Goal: Navigation & Orientation: Find specific page/section

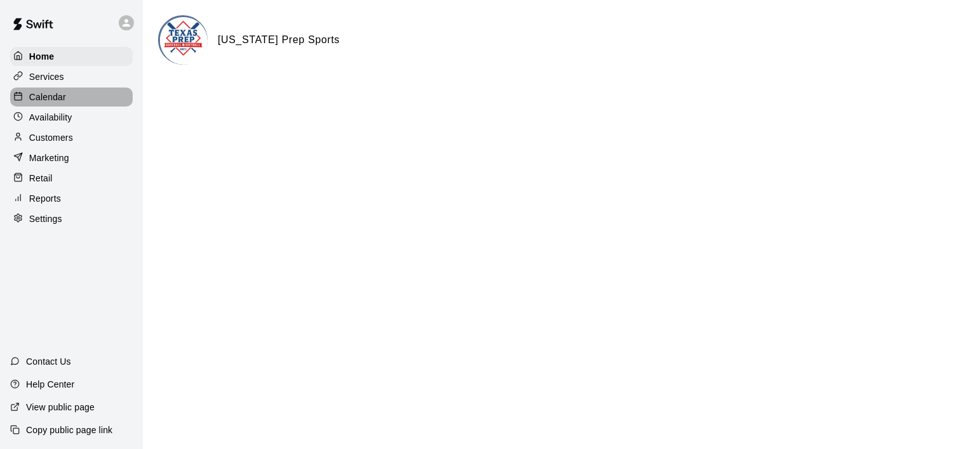
click at [53, 103] on p "Calendar" at bounding box center [47, 97] width 37 height 13
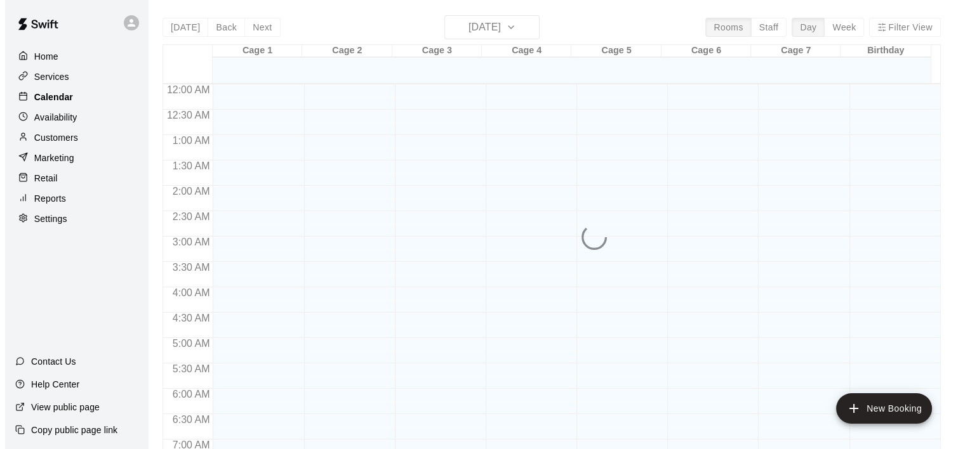
scroll to position [800, 0]
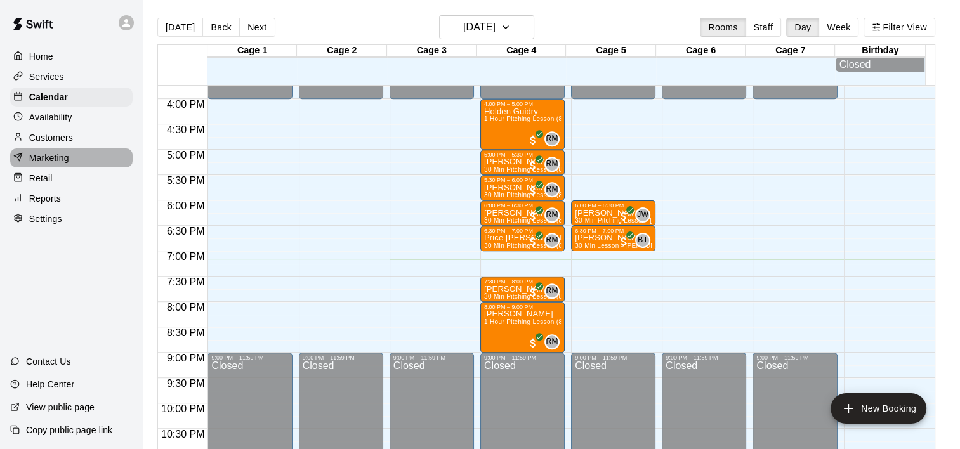
click at [60, 161] on p "Marketing" at bounding box center [49, 158] width 40 height 13
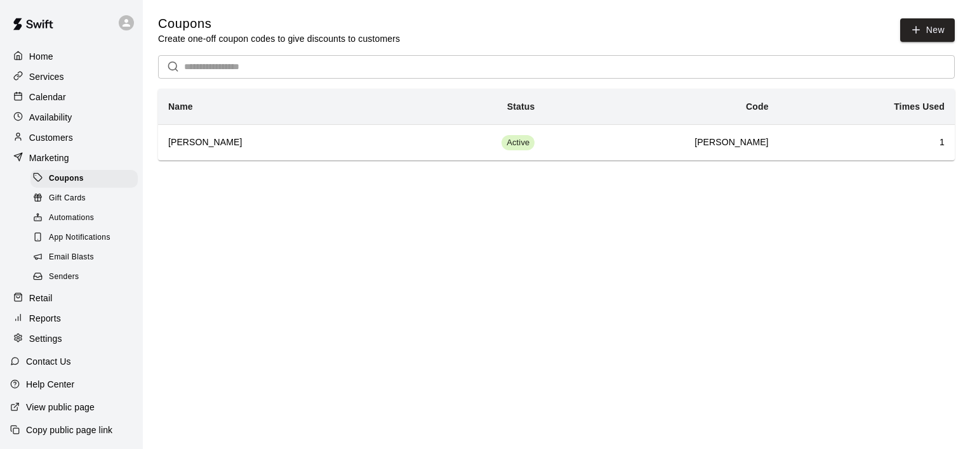
click at [95, 242] on span "App Notifications" at bounding box center [80, 238] width 62 height 13
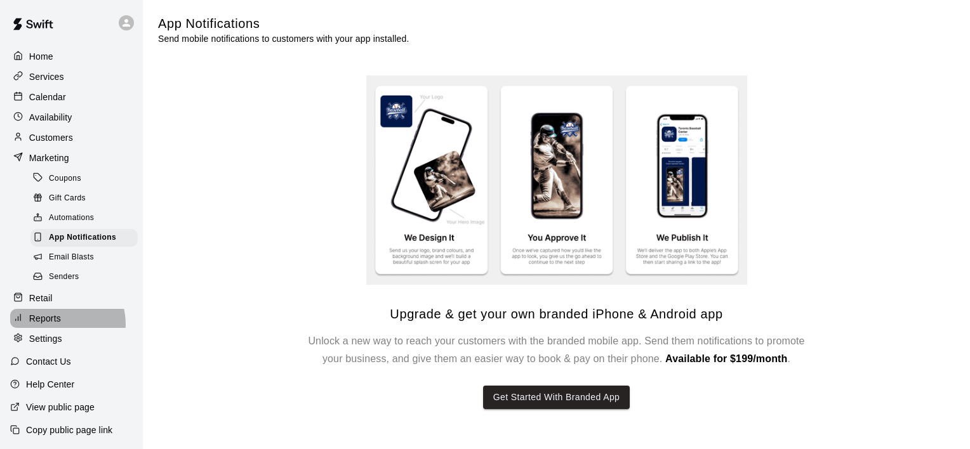
click at [58, 325] on p "Reports" at bounding box center [45, 318] width 32 height 13
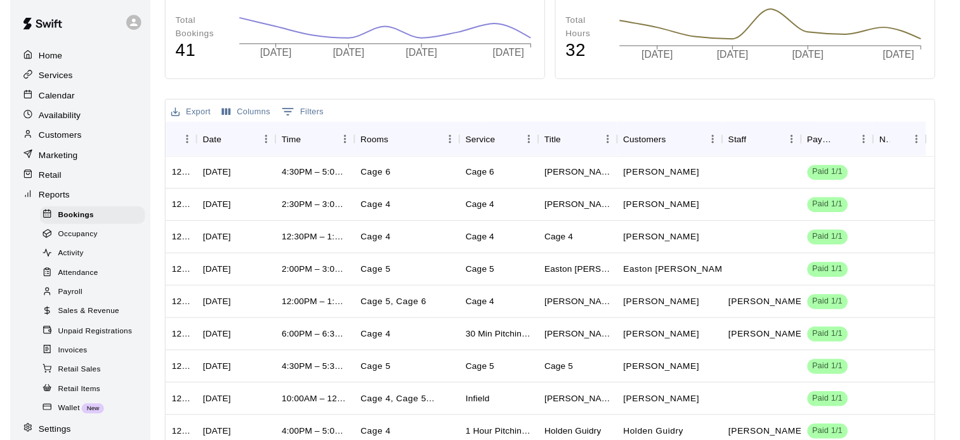
scroll to position [227, 0]
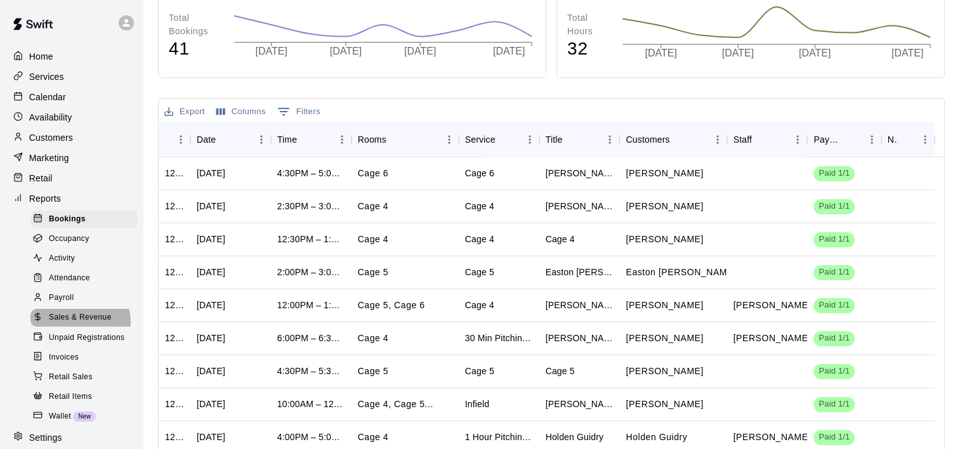
click at [76, 324] on span "Sales & Revenue" at bounding box center [80, 318] width 63 height 13
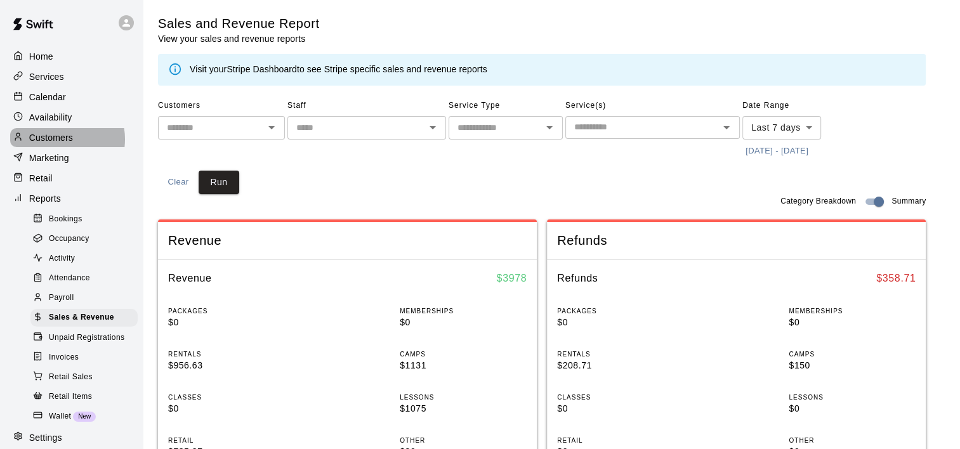
click at [57, 143] on p "Customers" at bounding box center [51, 137] width 44 height 13
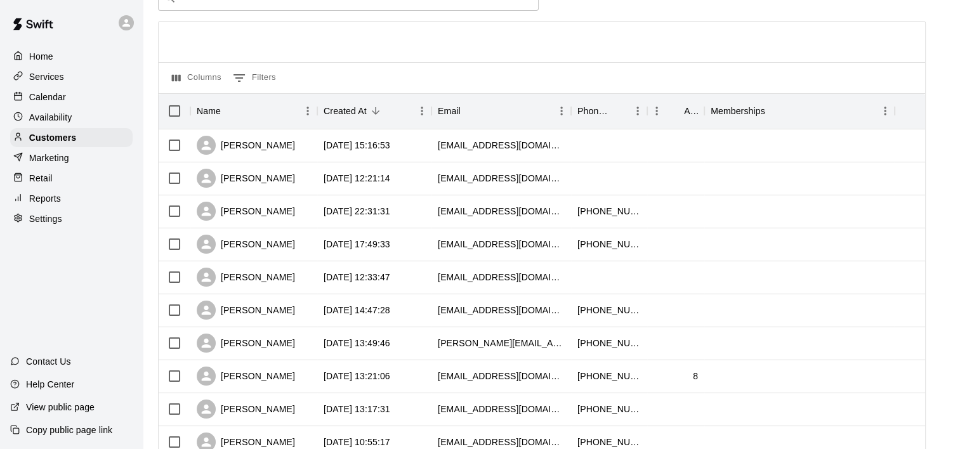
scroll to position [89, 0]
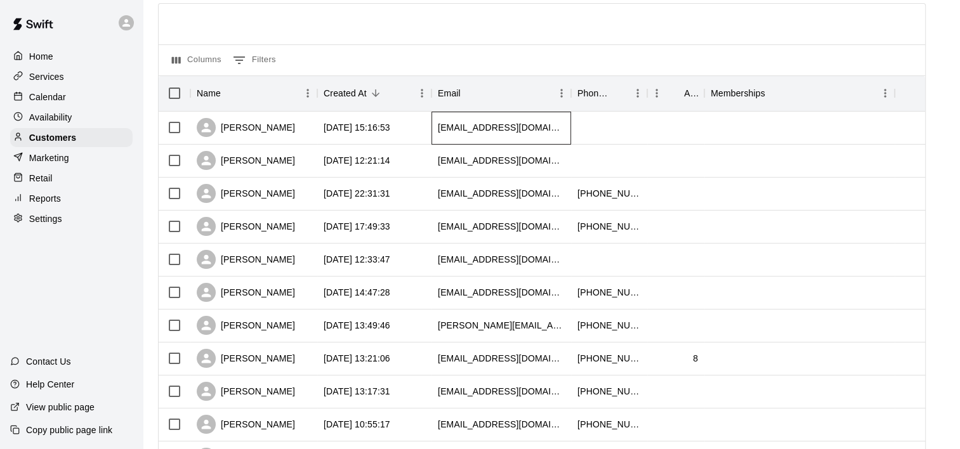
click at [437, 133] on div "ickes18@hotmail.com" at bounding box center [502, 128] width 140 height 33
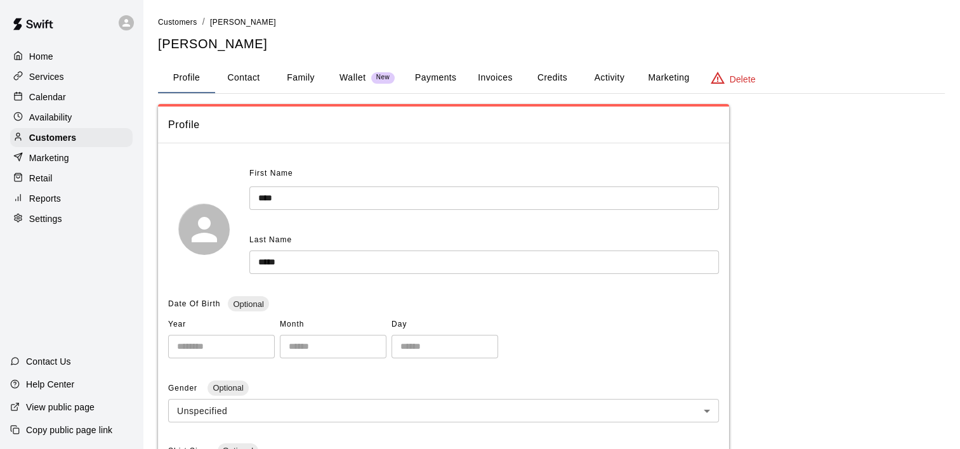
click at [437, 133] on div "Profile" at bounding box center [443, 125] width 571 height 37
click at [622, 81] on button "Activity" at bounding box center [609, 78] width 57 height 30
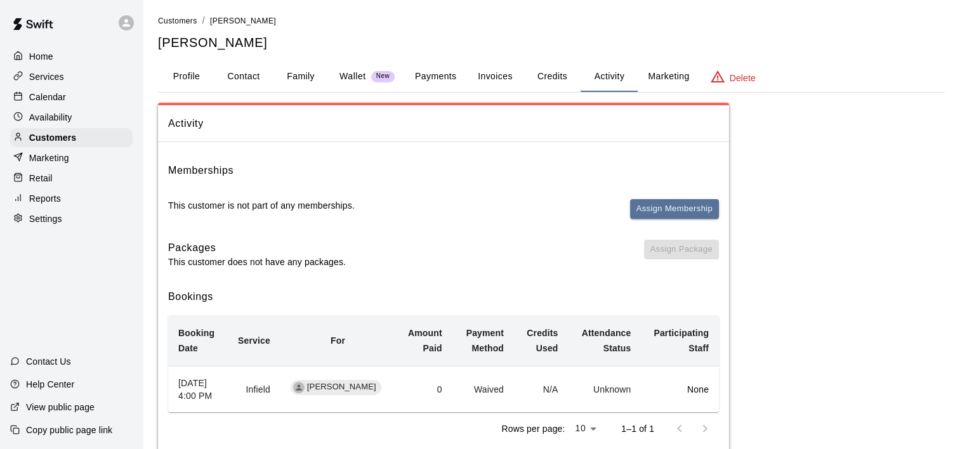
scroll to position [2, 0]
click at [246, 75] on button "Contact" at bounding box center [243, 76] width 57 height 30
select select "**"
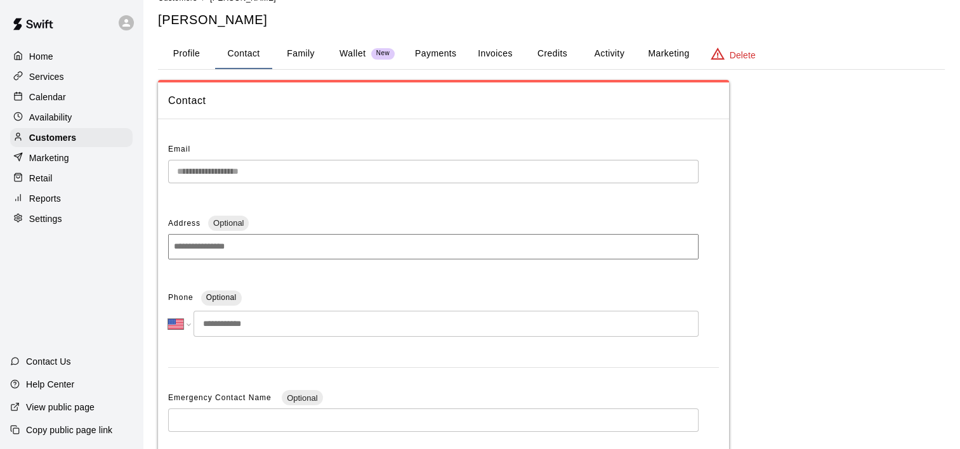
scroll to position [23, 0]
click at [669, 57] on button "Marketing" at bounding box center [669, 55] width 62 height 30
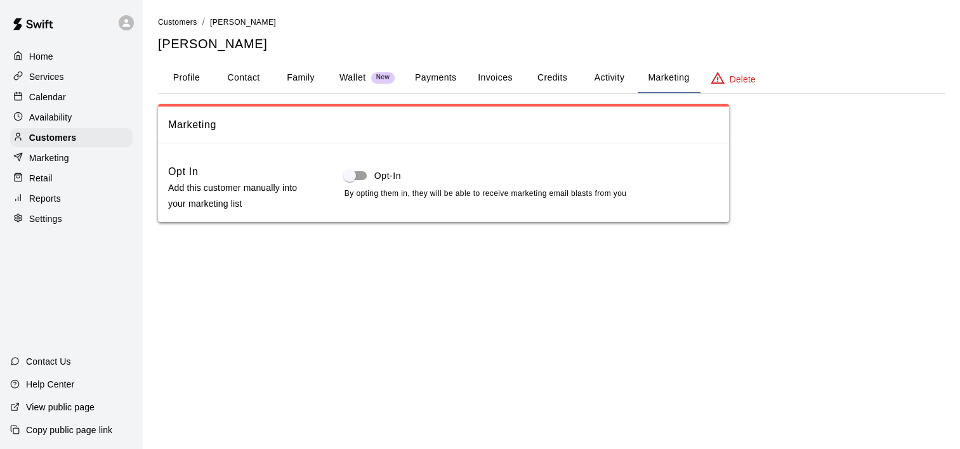
scroll to position [0, 0]
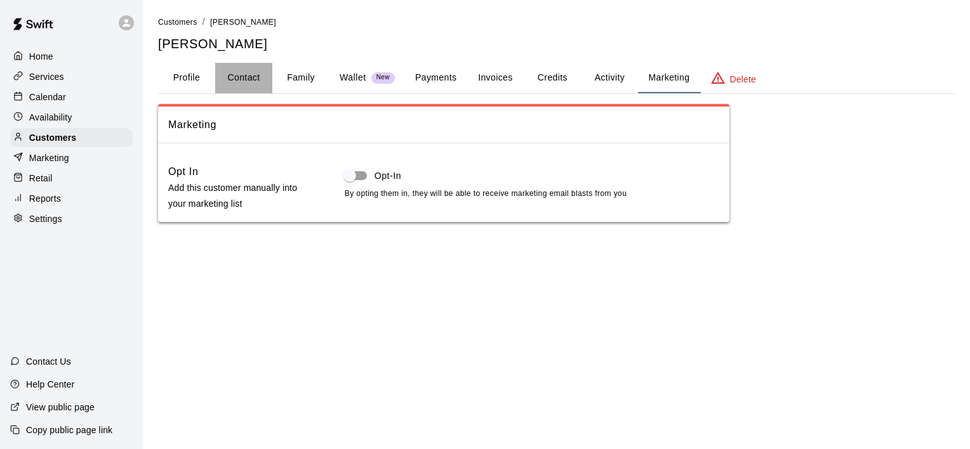
click at [245, 78] on button "Contact" at bounding box center [243, 78] width 57 height 30
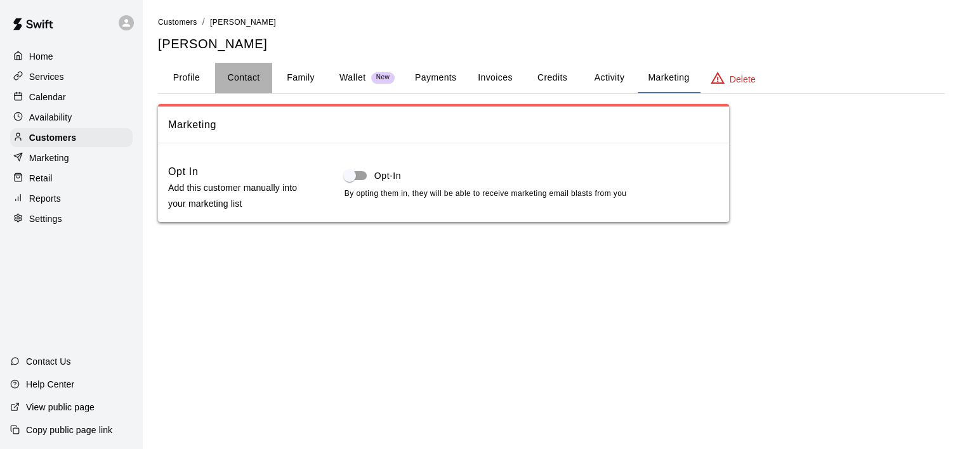
select select "**"
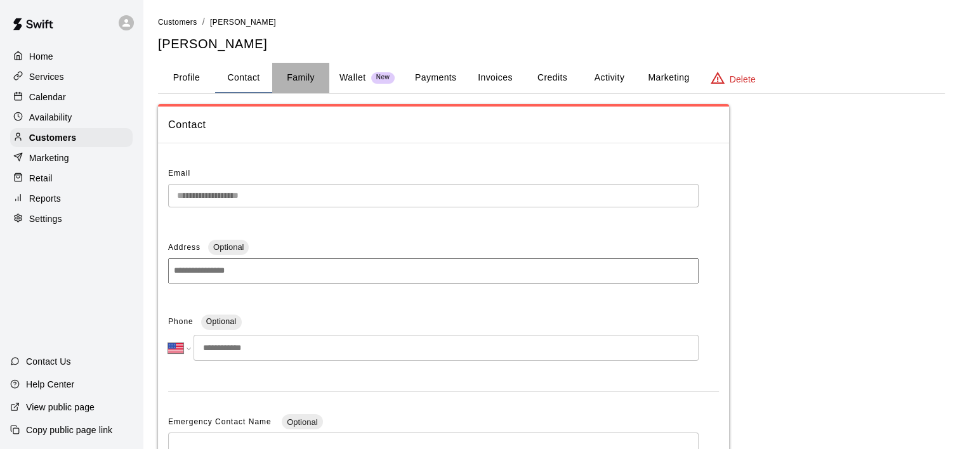
click at [300, 79] on button "Family" at bounding box center [300, 78] width 57 height 30
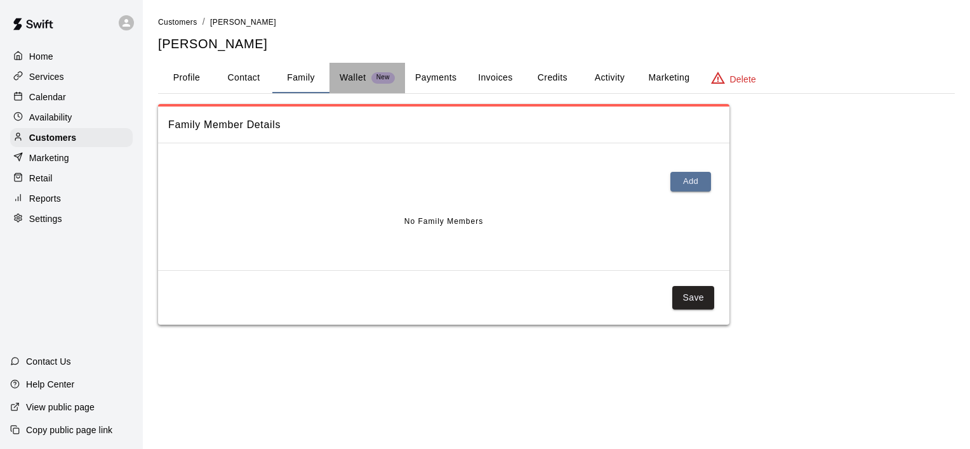
click at [348, 75] on p "Wallet" at bounding box center [353, 77] width 27 height 13
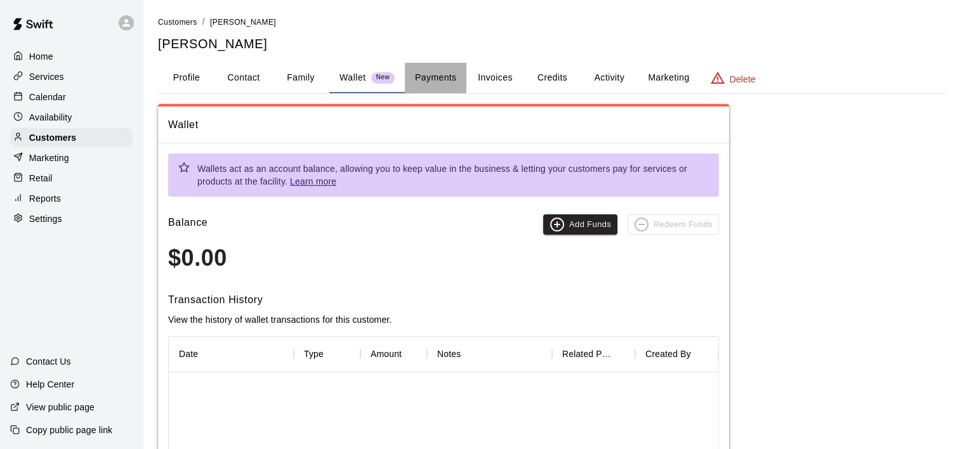
click at [440, 72] on button "Payments" at bounding box center [436, 78] width 62 height 30
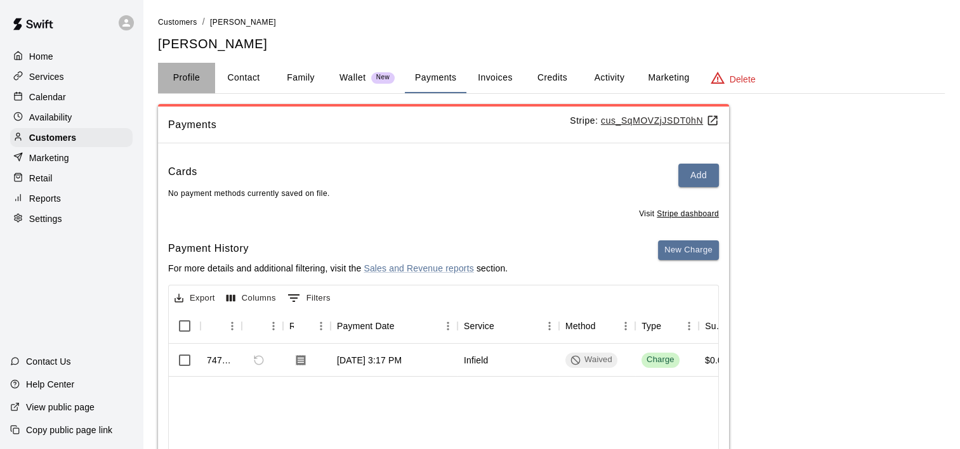
click at [194, 79] on button "Profile" at bounding box center [186, 78] width 57 height 30
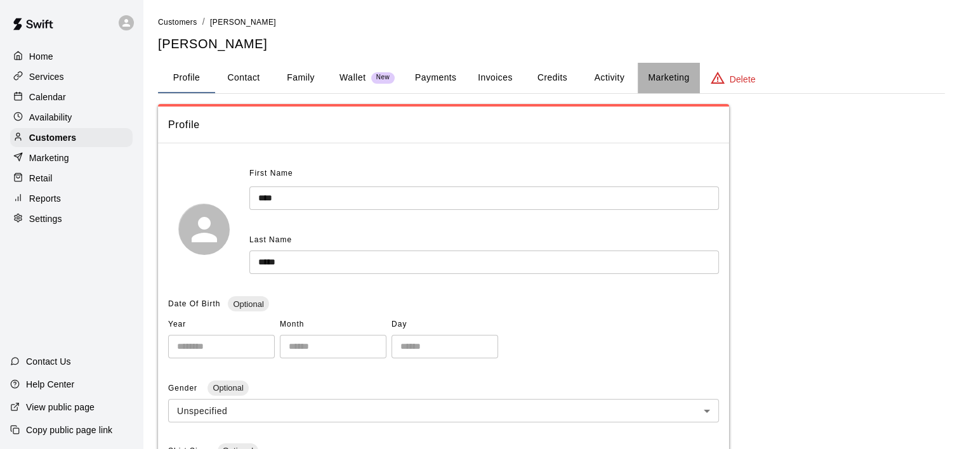
click at [663, 84] on button "Marketing" at bounding box center [669, 78] width 62 height 30
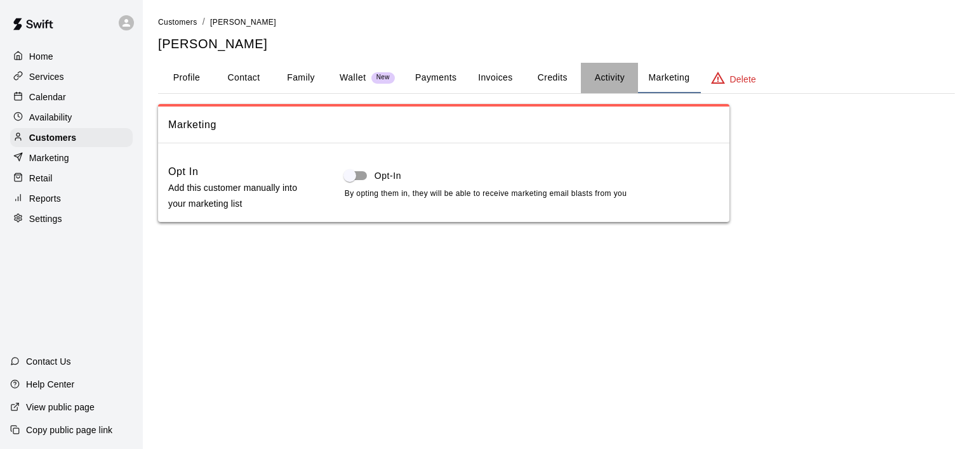
click at [605, 79] on button "Activity" at bounding box center [609, 78] width 57 height 30
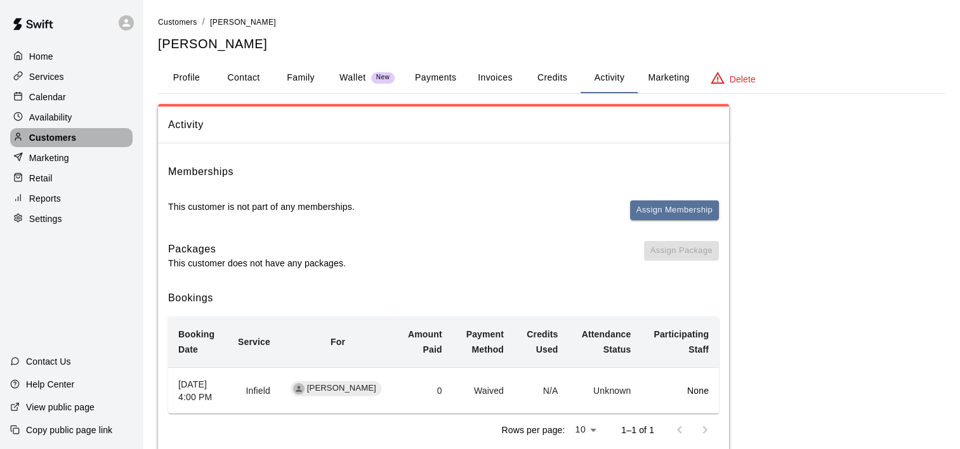
click at [59, 139] on p "Customers" at bounding box center [52, 137] width 47 height 13
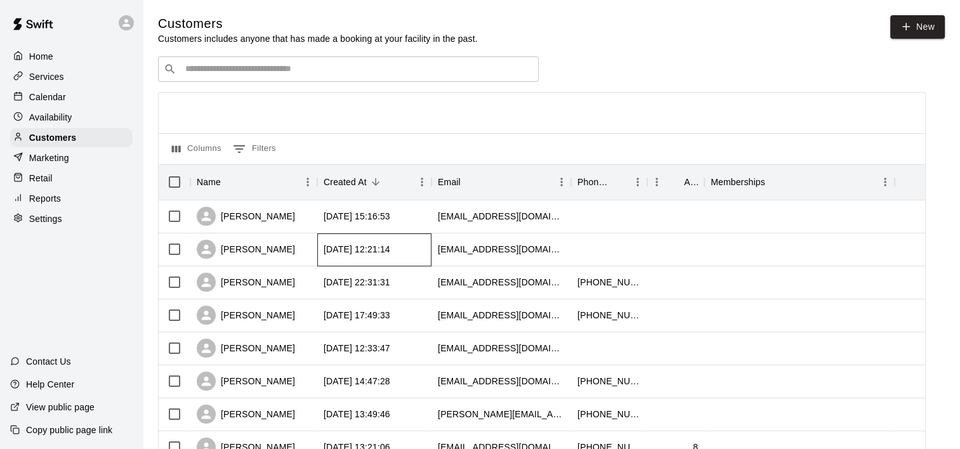
click at [340, 252] on div "2025-08-10 12:21:14" at bounding box center [357, 249] width 67 height 13
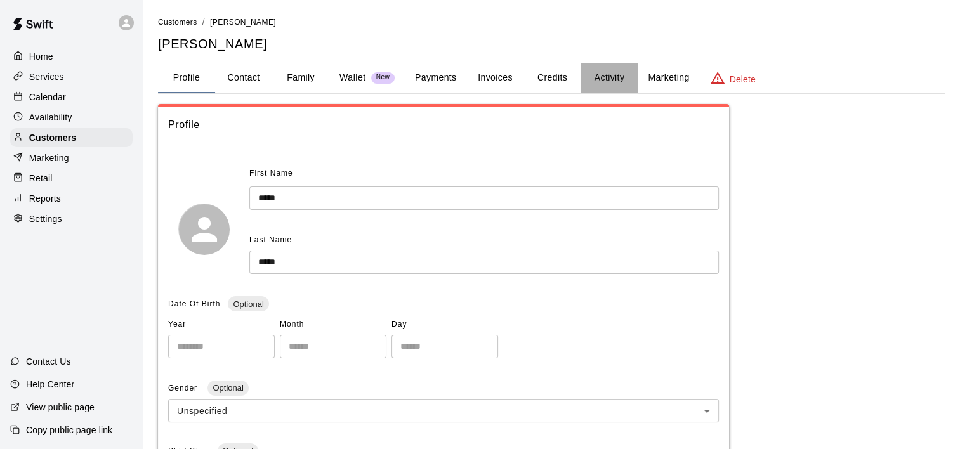
click at [609, 73] on button "Activity" at bounding box center [609, 78] width 57 height 30
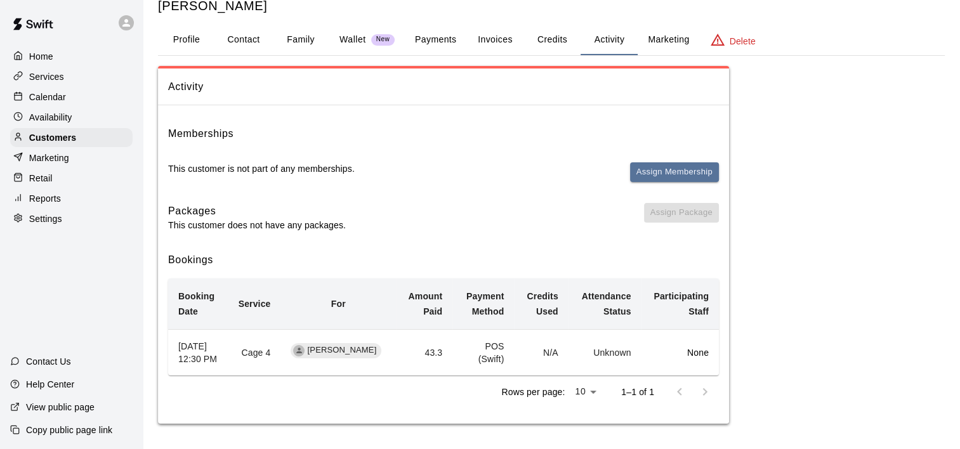
scroll to position [23, 0]
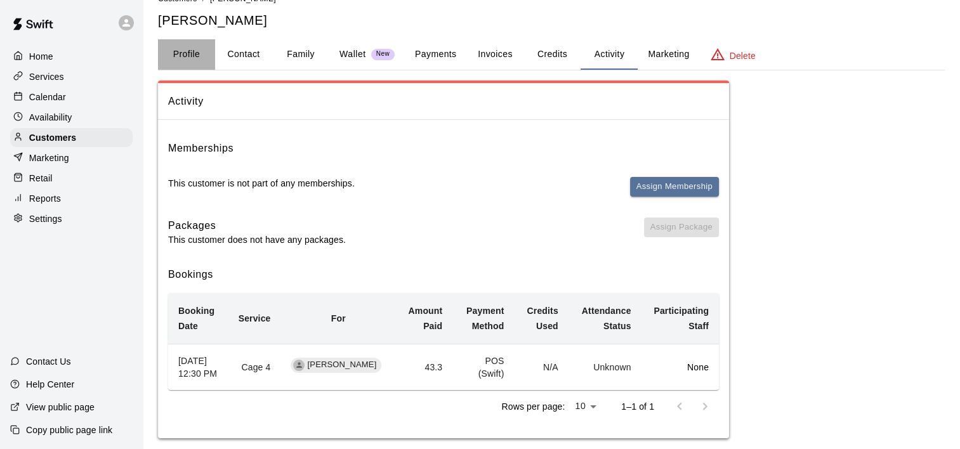
click at [190, 55] on button "Profile" at bounding box center [186, 54] width 57 height 30
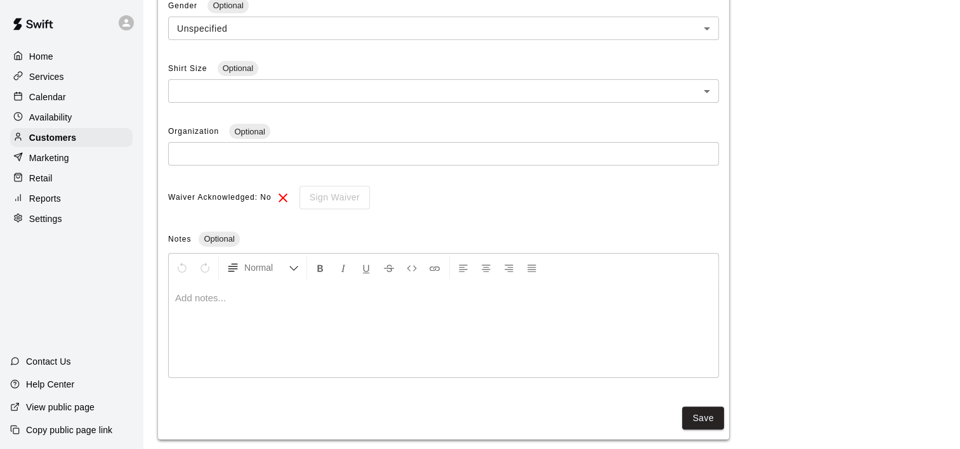
scroll to position [397, 0]
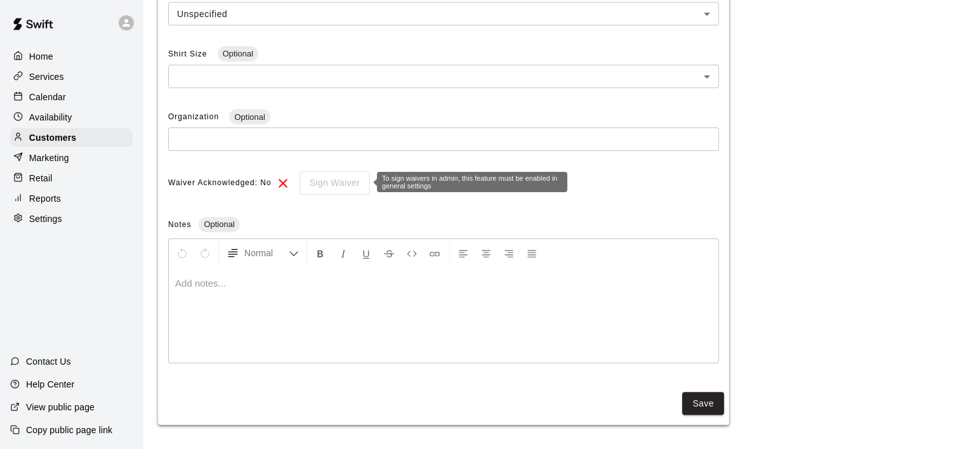
click at [333, 190] on div "Sign Waiver" at bounding box center [330, 182] width 79 height 23
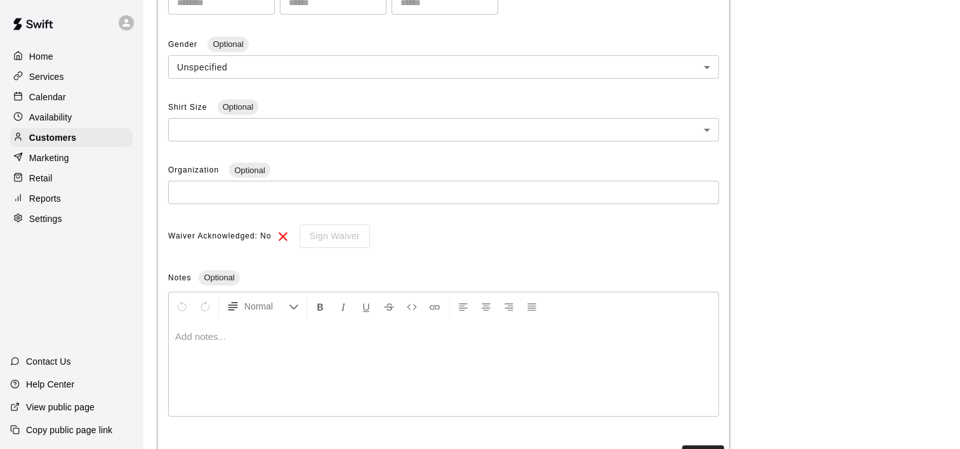
scroll to position [343, 0]
click at [41, 225] on p "Settings" at bounding box center [45, 219] width 33 height 13
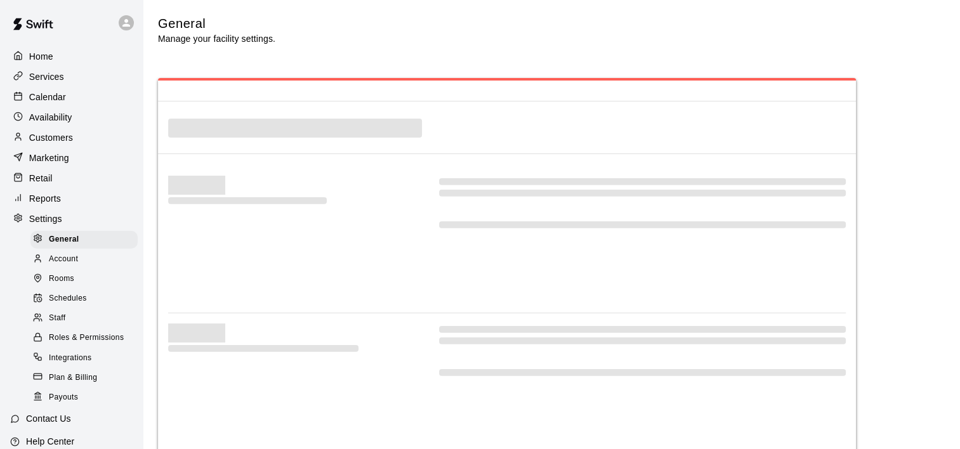
select select "**"
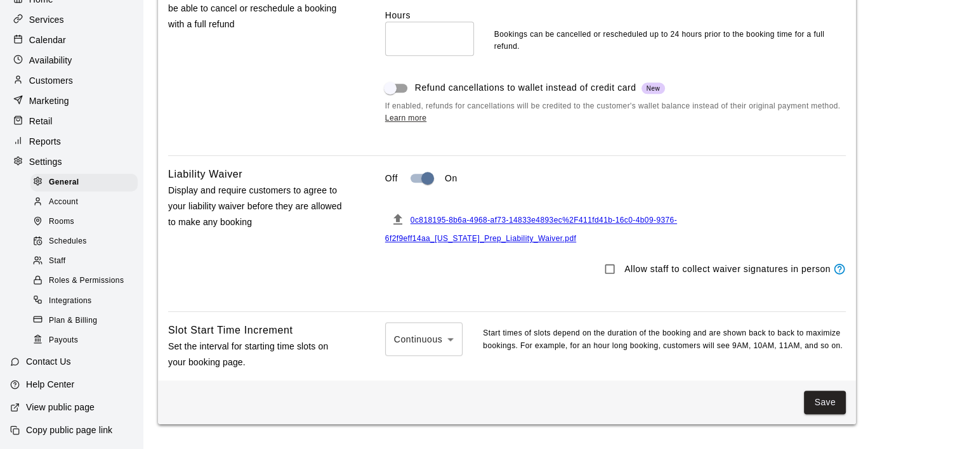
scroll to position [1190, 0]
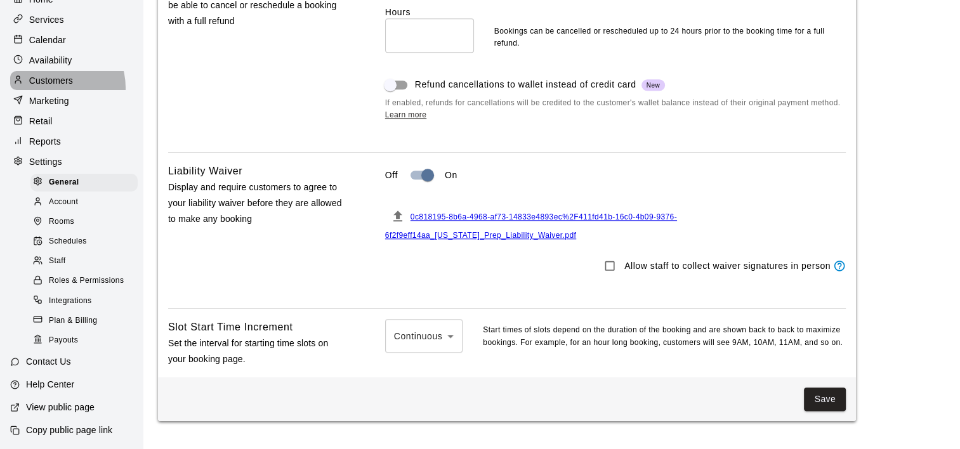
click at [55, 73] on div "Customers" at bounding box center [71, 80] width 122 height 19
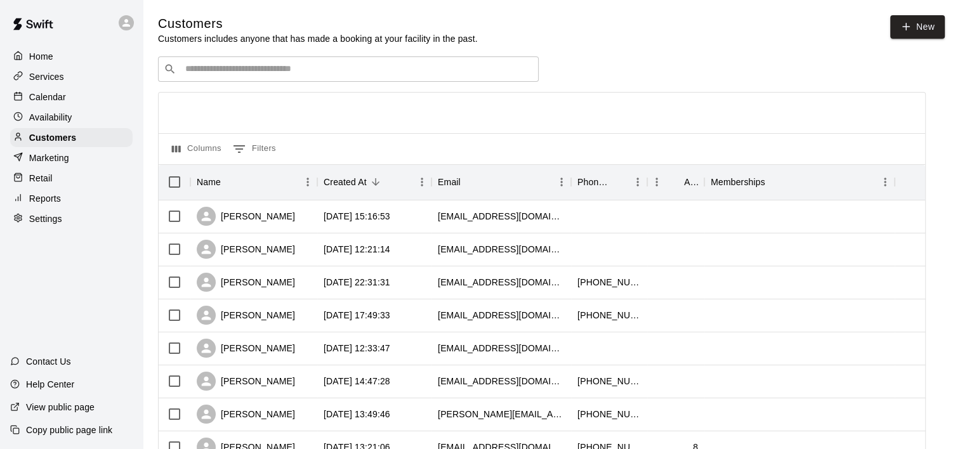
scroll to position [91, 0]
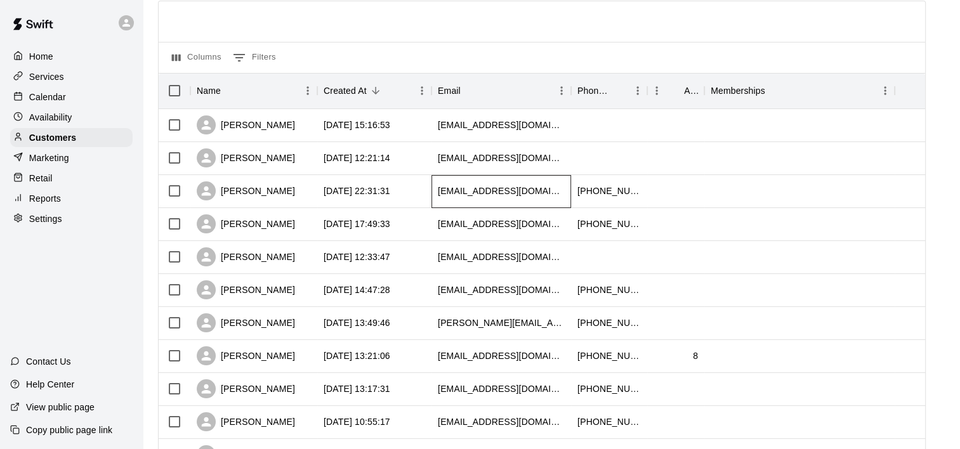
click at [452, 188] on div "cliff_409@yahoo.com" at bounding box center [501, 191] width 127 height 13
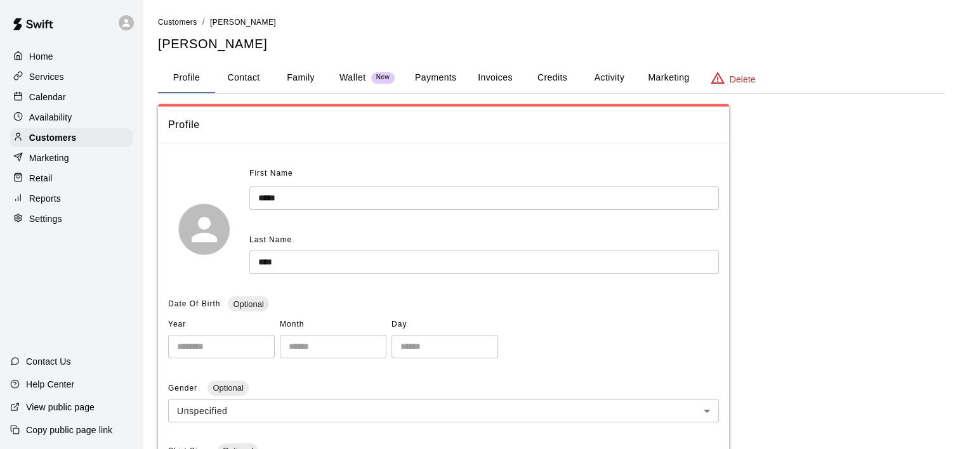
click at [606, 74] on button "Activity" at bounding box center [609, 78] width 57 height 30
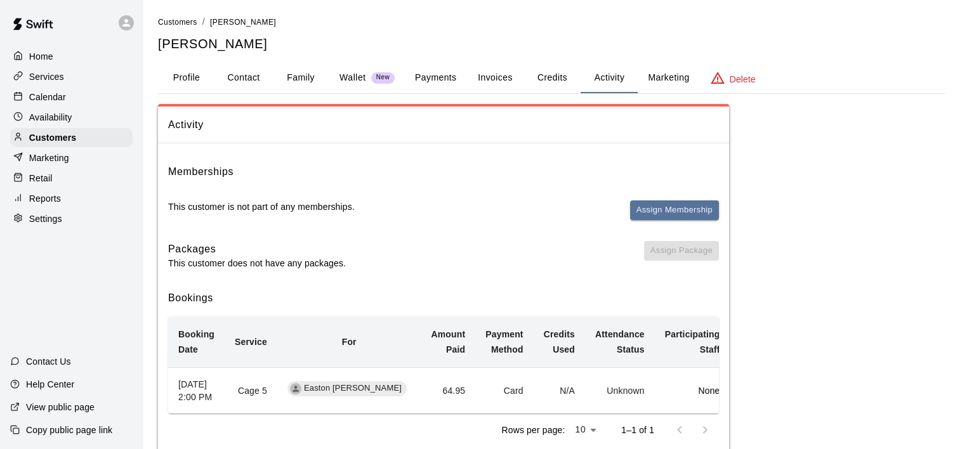
scroll to position [50, 0]
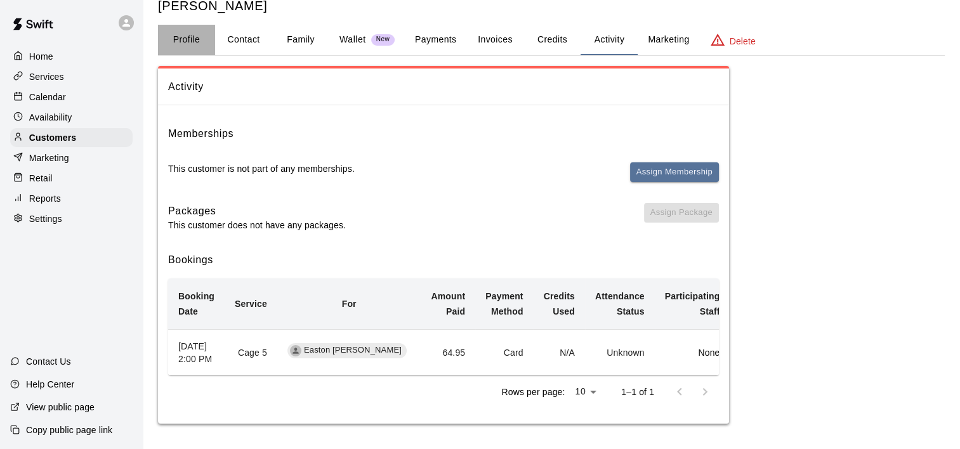
click at [194, 31] on button "Profile" at bounding box center [186, 40] width 57 height 30
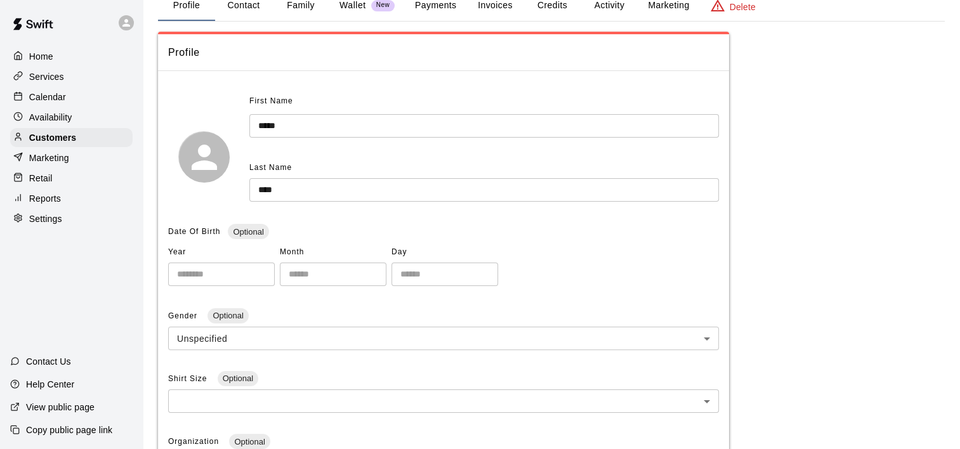
scroll to position [0, 0]
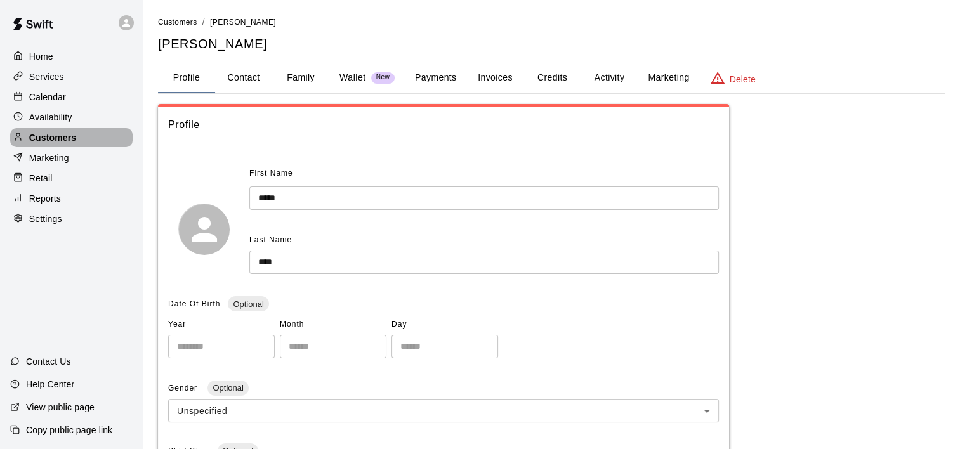
click at [69, 137] on p "Customers" at bounding box center [52, 137] width 47 height 13
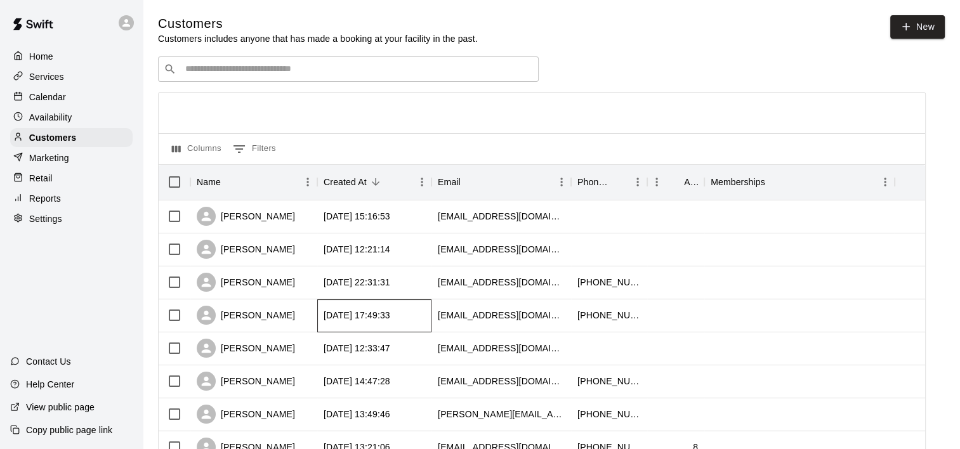
click at [339, 319] on div "2025-08-09 17:49:33" at bounding box center [357, 315] width 67 height 13
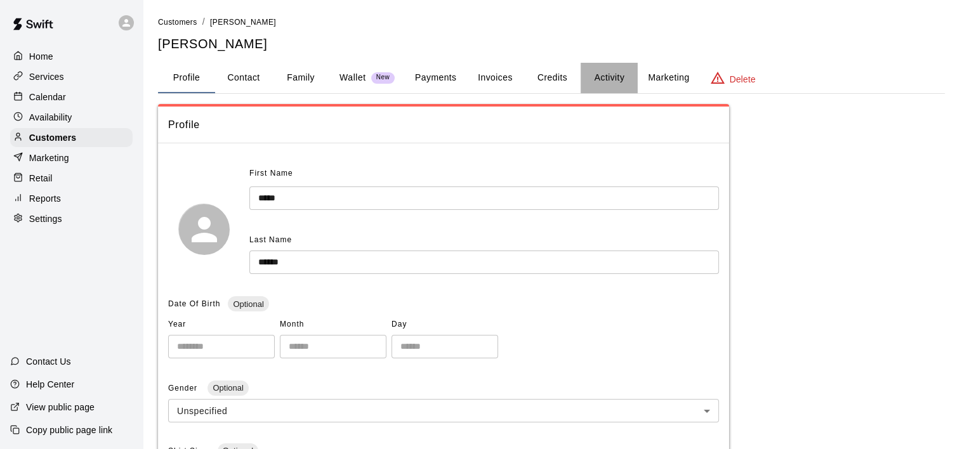
click at [619, 75] on button "Activity" at bounding box center [609, 78] width 57 height 30
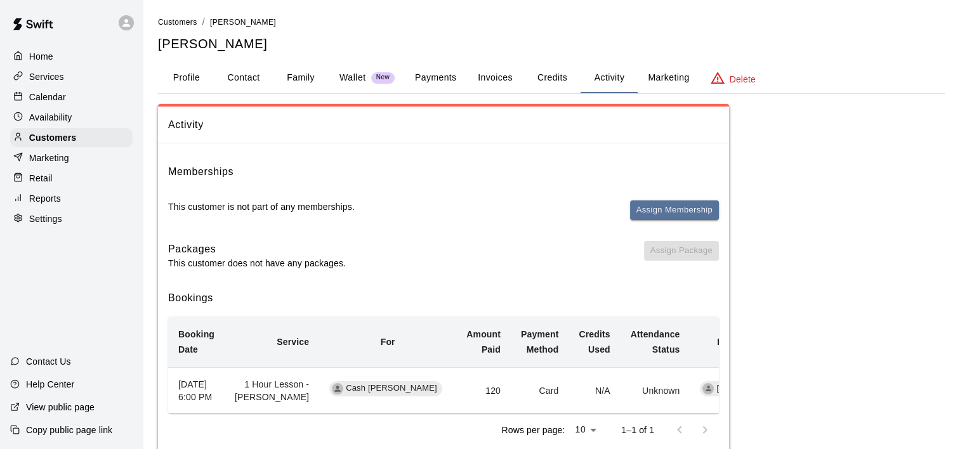
scroll to position [63, 0]
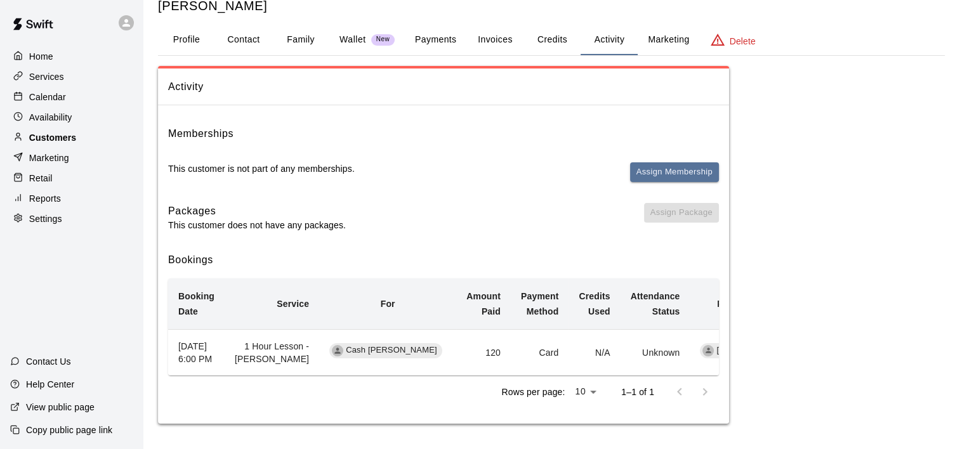
click at [66, 144] on p "Customers" at bounding box center [52, 137] width 47 height 13
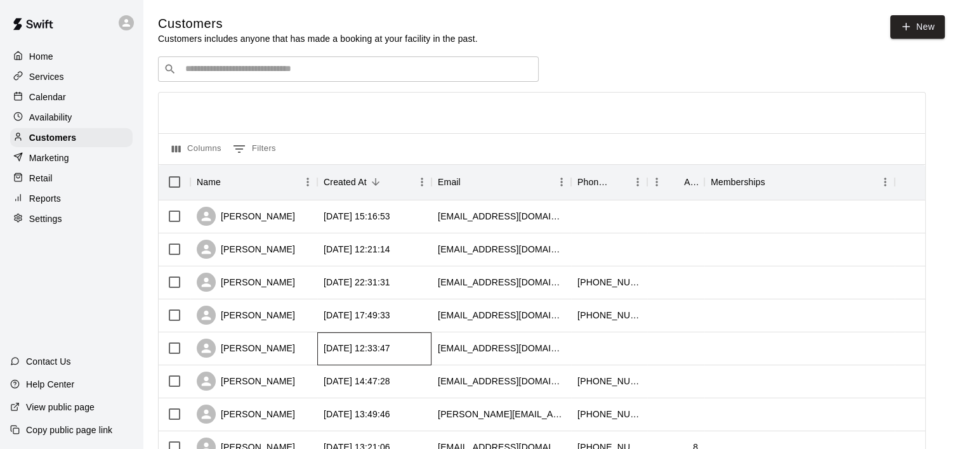
click at [345, 349] on div "2025-08-08 12:33:47" at bounding box center [357, 348] width 67 height 13
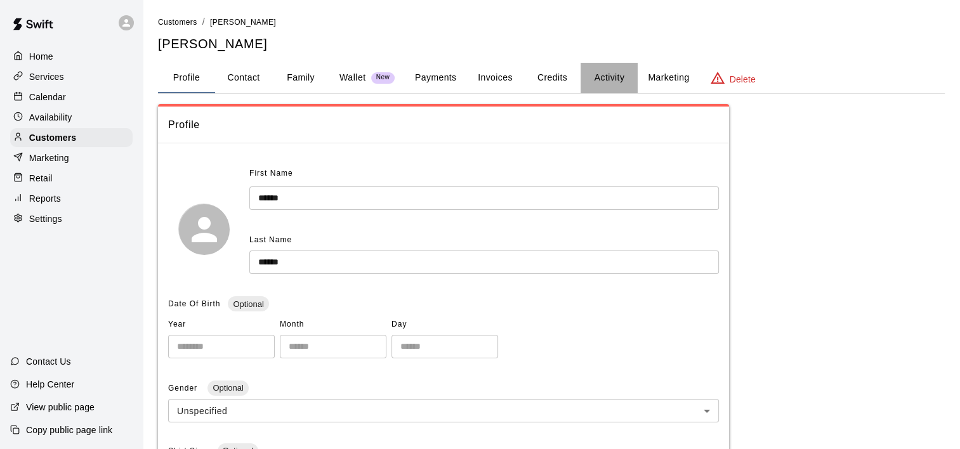
click at [604, 81] on button "Activity" at bounding box center [609, 78] width 57 height 30
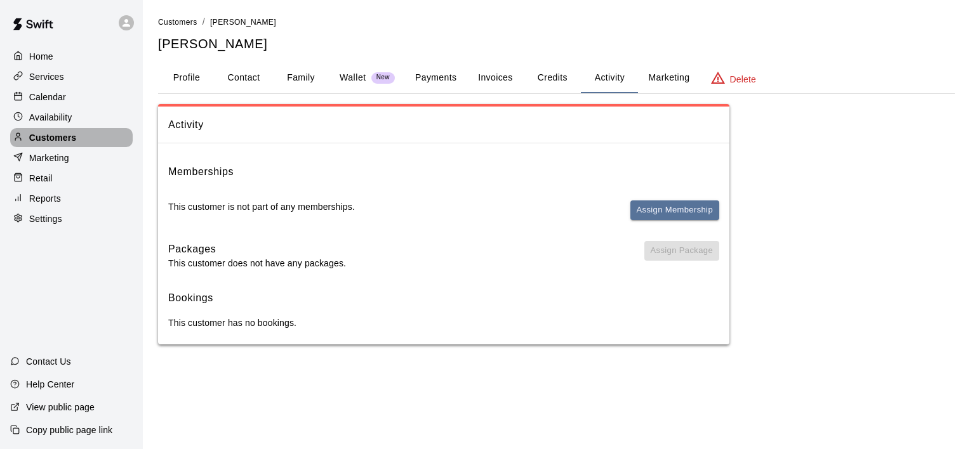
click at [67, 144] on p "Customers" at bounding box center [52, 137] width 47 height 13
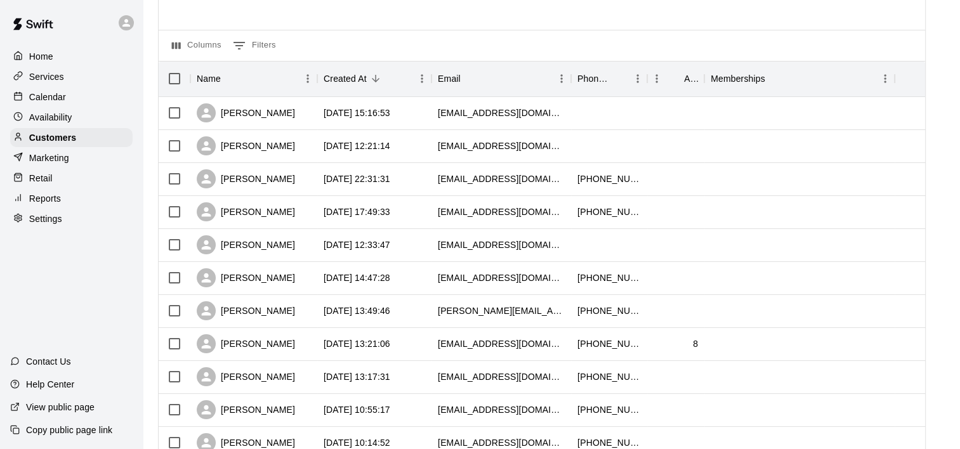
scroll to position [124, 0]
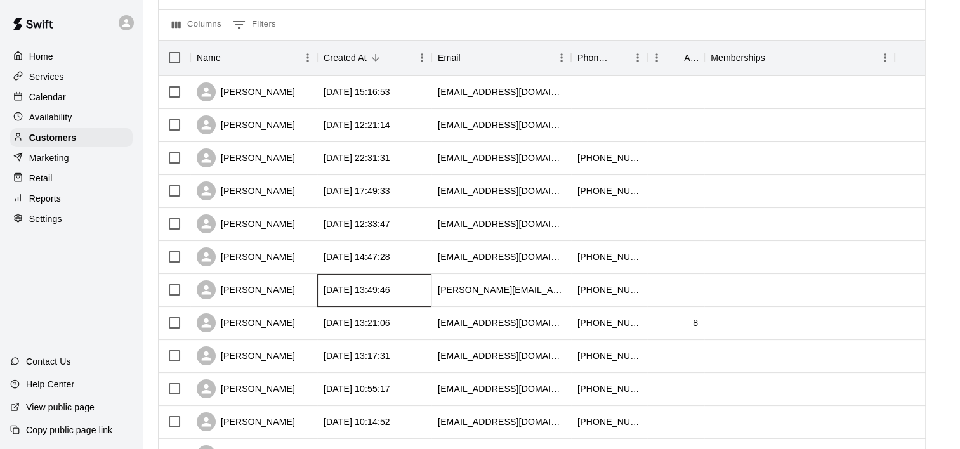
click at [338, 290] on div "2025-08-07 13:49:46" at bounding box center [357, 290] width 67 height 13
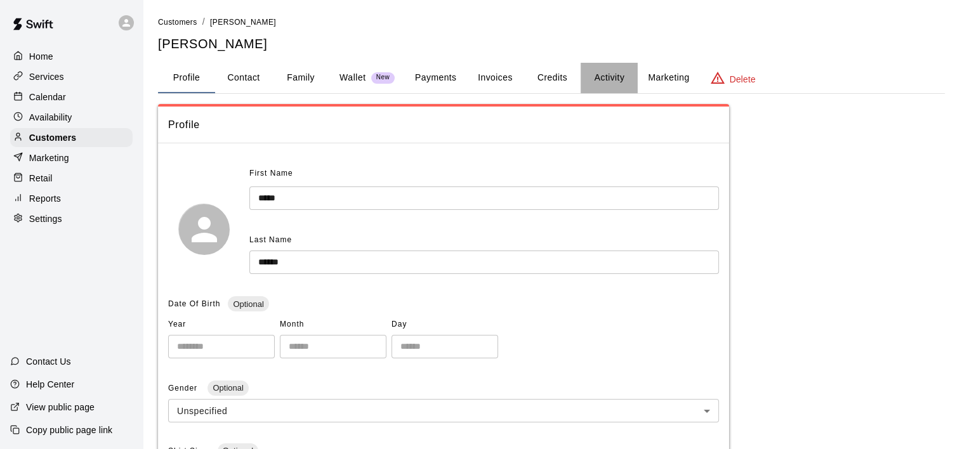
click at [595, 76] on button "Activity" at bounding box center [609, 78] width 57 height 30
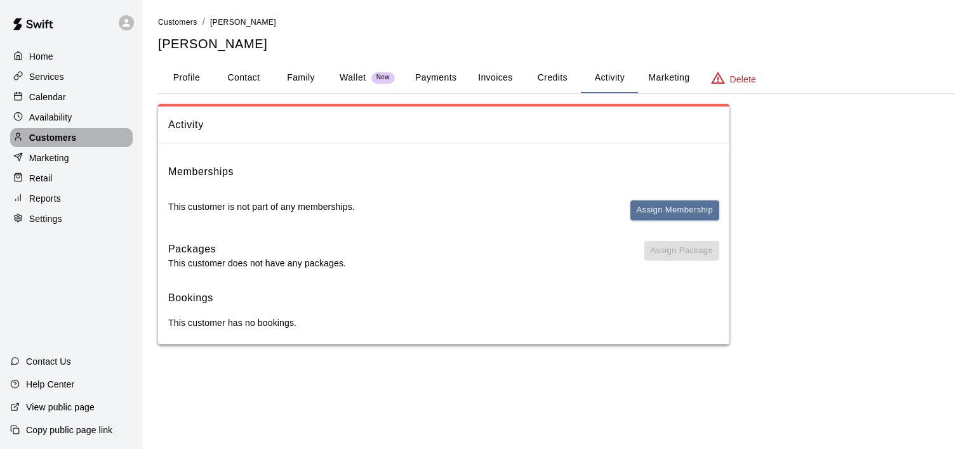
click at [56, 144] on p "Customers" at bounding box center [52, 137] width 47 height 13
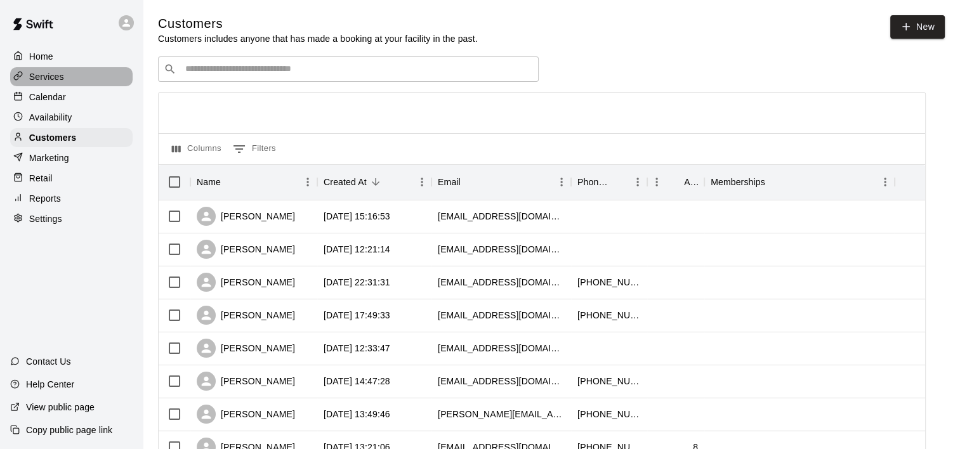
click at [54, 73] on p "Services" at bounding box center [46, 76] width 35 height 13
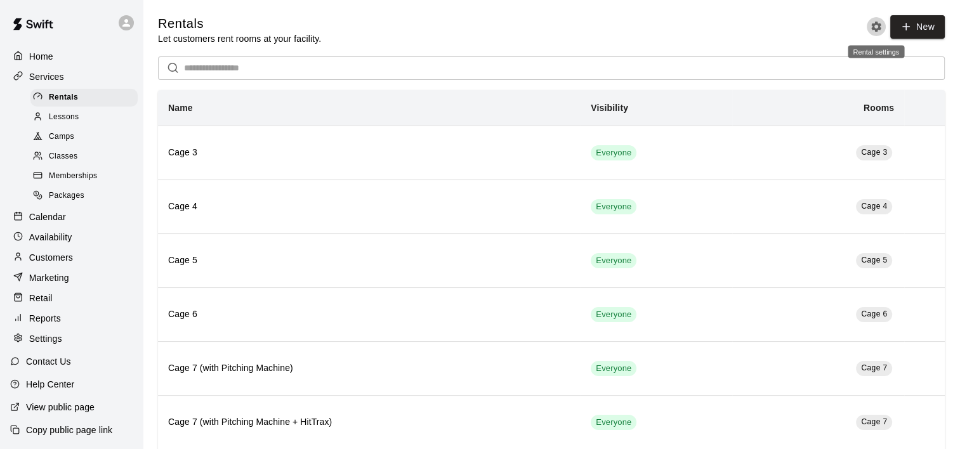
click at [874, 24] on icon "Rental settings" at bounding box center [876, 27] width 10 height 10
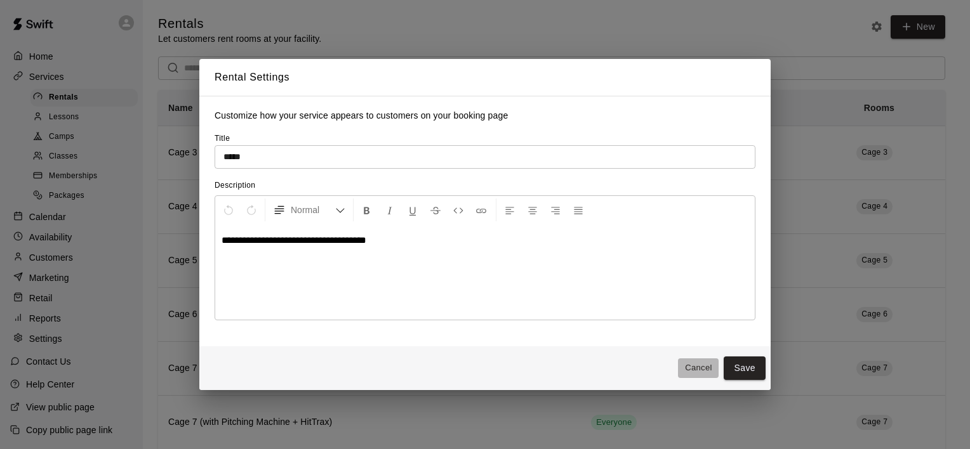
click at [697, 362] on button "Cancel" at bounding box center [698, 369] width 41 height 20
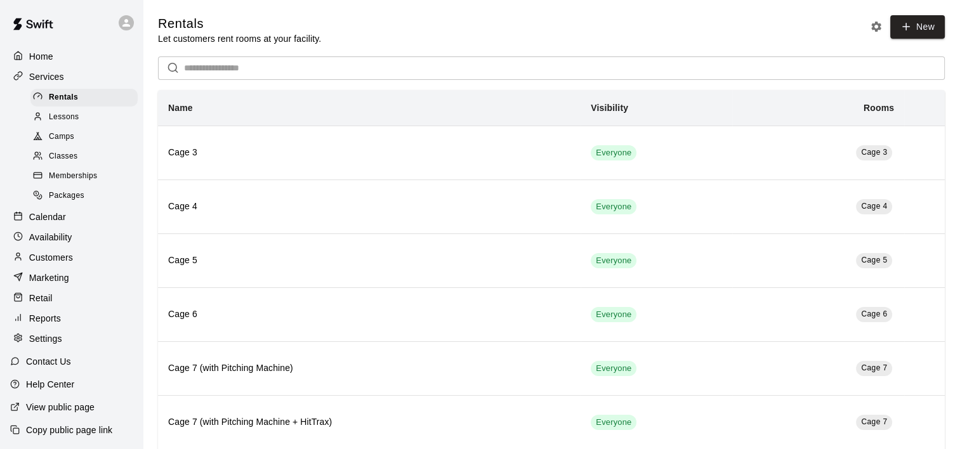
click at [121, 24] on icon at bounding box center [126, 22] width 11 height 11
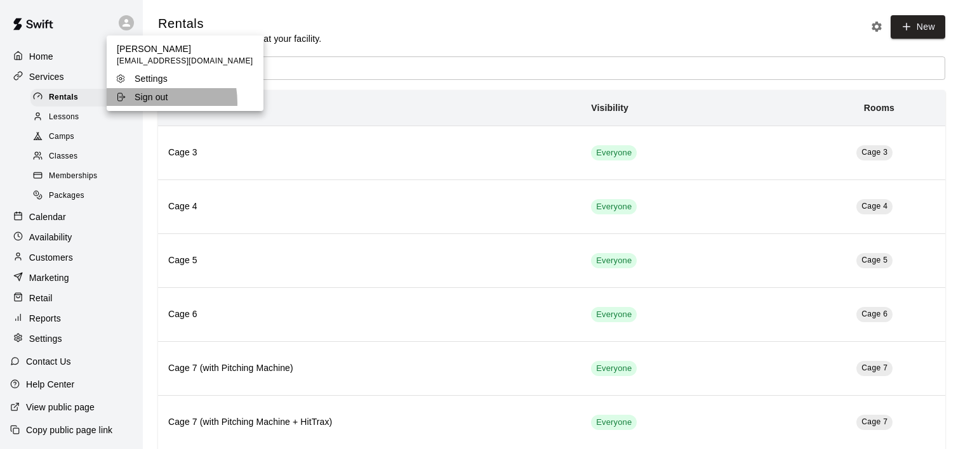
click at [142, 103] on p "Sign out" at bounding box center [152, 97] width 34 height 13
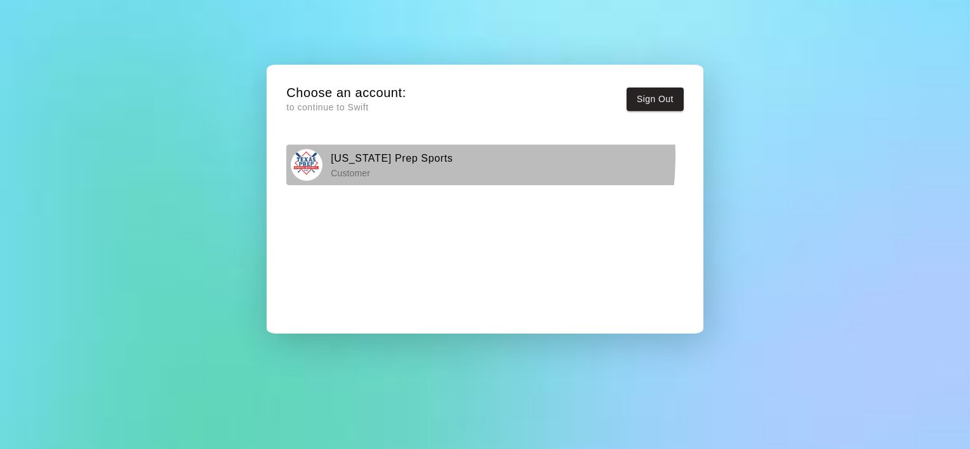
click at [361, 155] on h6 "[US_STATE] Prep Sports" at bounding box center [392, 158] width 122 height 16
